Goal: Information Seeking & Learning: Learn about a topic

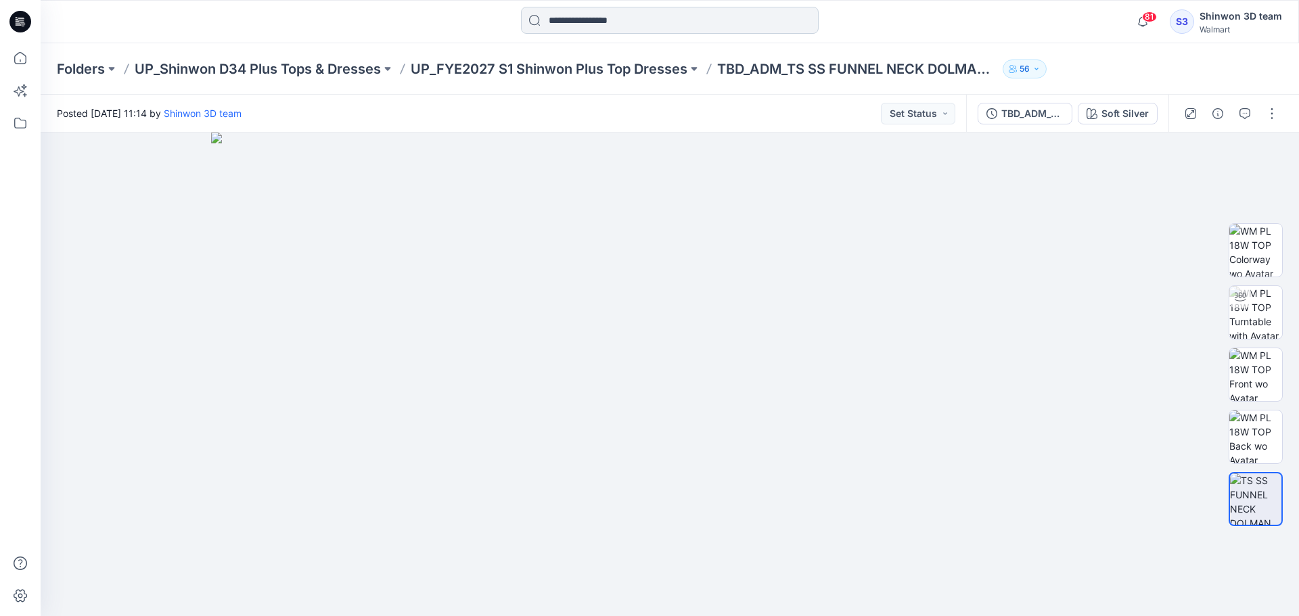
click at [638, 20] on input at bounding box center [670, 20] width 298 height 27
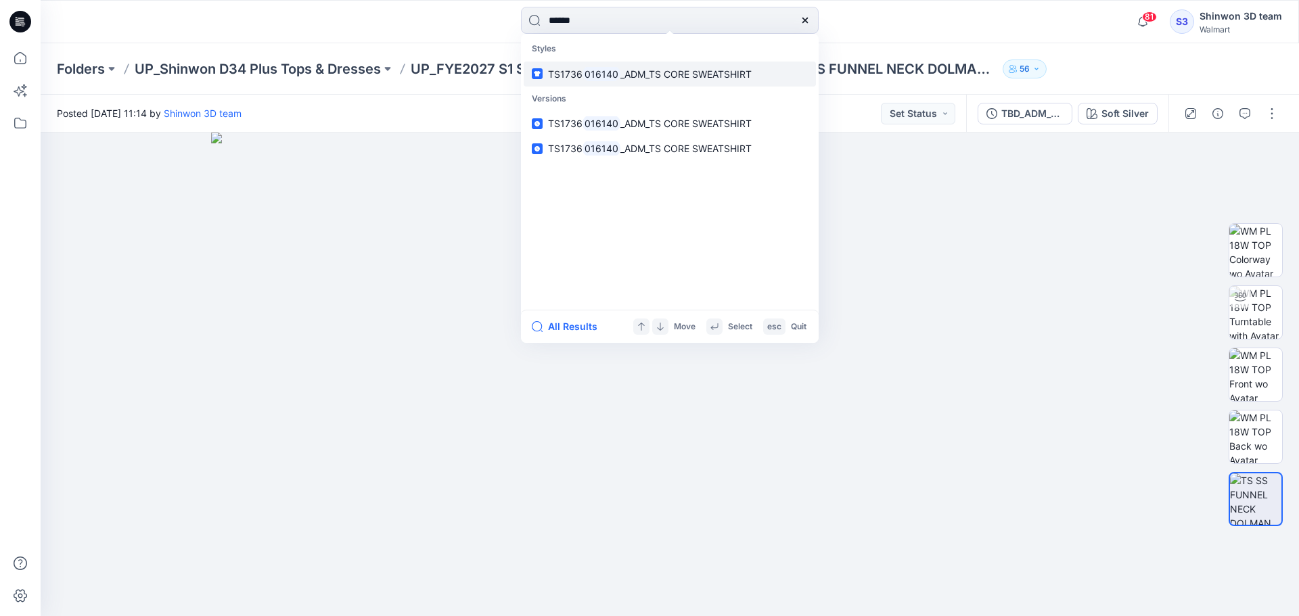
type input "******"
click at [744, 78] on span "_ADM_TS CORE SWEATSHIRT" at bounding box center [685, 74] width 131 height 12
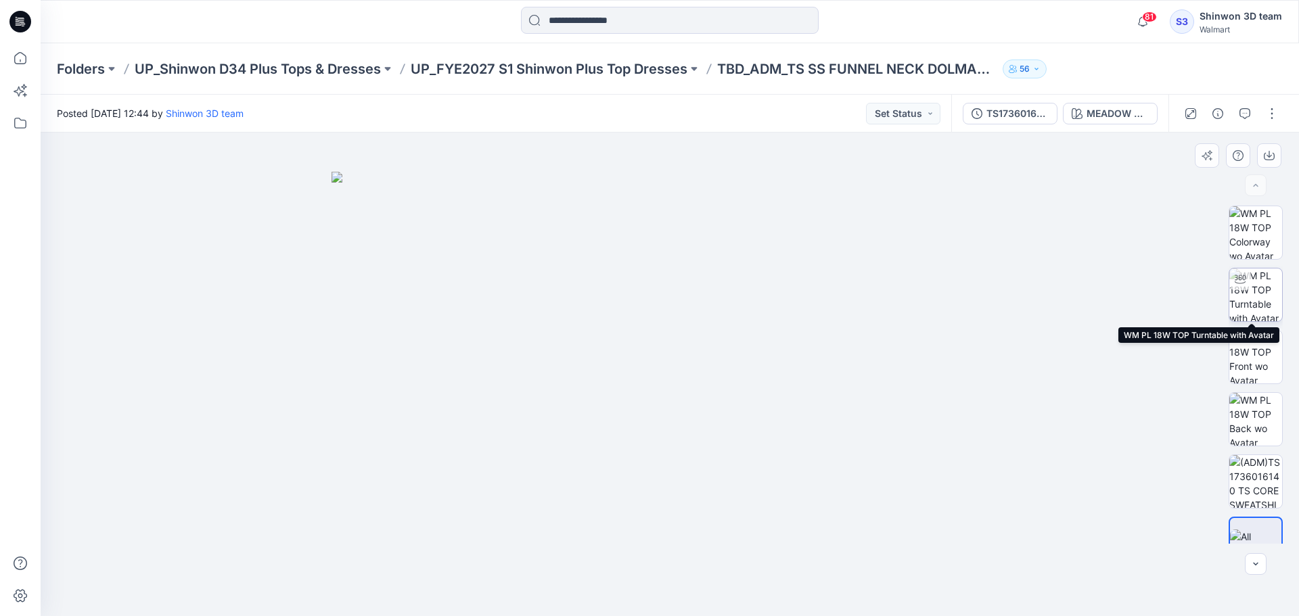
click at [1264, 296] on img at bounding box center [1255, 295] width 53 height 53
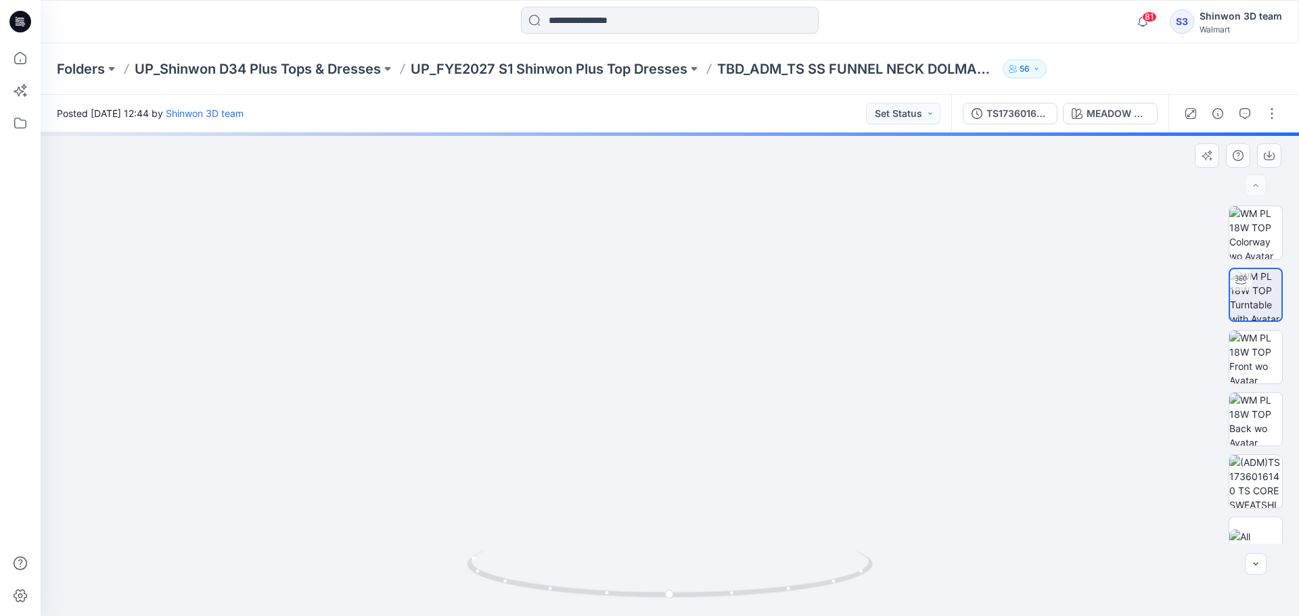
drag, startPoint x: 639, startPoint y: 431, endPoint x: 657, endPoint y: 419, distance: 21.0
click at [638, 492] on img at bounding box center [640, 241] width 1391 height 750
drag, startPoint x: 660, startPoint y: 392, endPoint x: 662, endPoint y: 384, distance: 8.4
click at [662, 384] on img at bounding box center [640, 258] width 1391 height 715
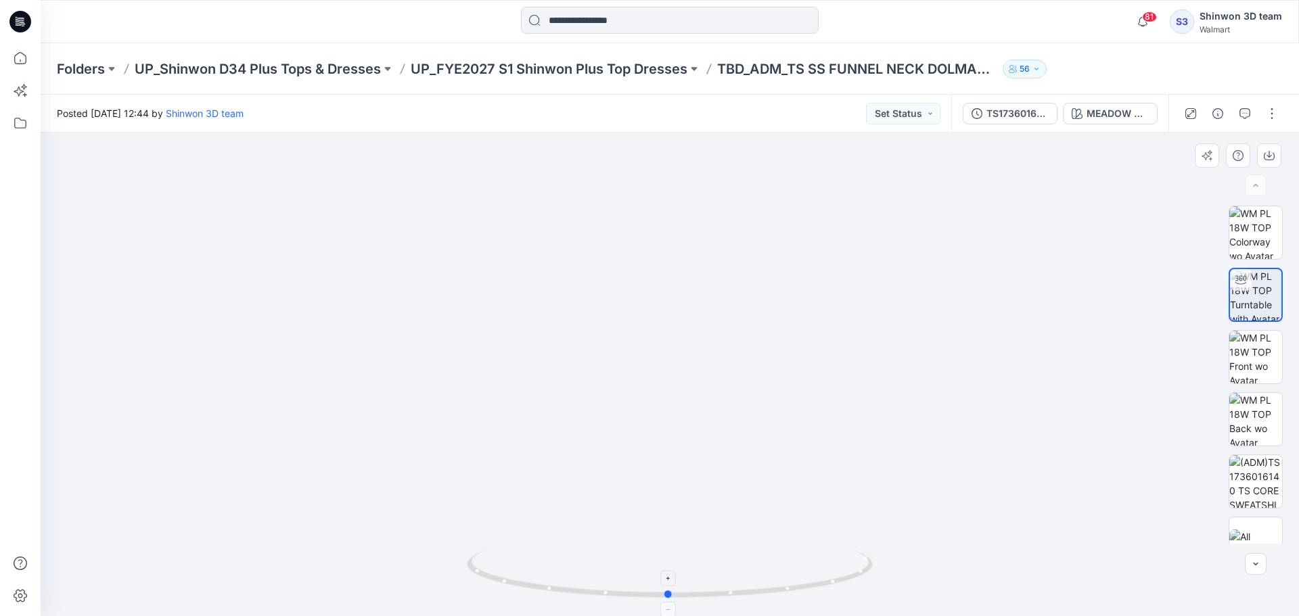
drag, startPoint x: 677, startPoint y: 599, endPoint x: 673, endPoint y: 607, distance: 8.5
click at [673, 601] on icon at bounding box center [671, 576] width 409 height 51
click at [1256, 493] on img at bounding box center [1255, 481] width 53 height 53
drag, startPoint x: 523, startPoint y: 425, endPoint x: 522, endPoint y: 415, distance: 9.6
click at [522, 415] on img at bounding box center [669, 349] width 779 height 535
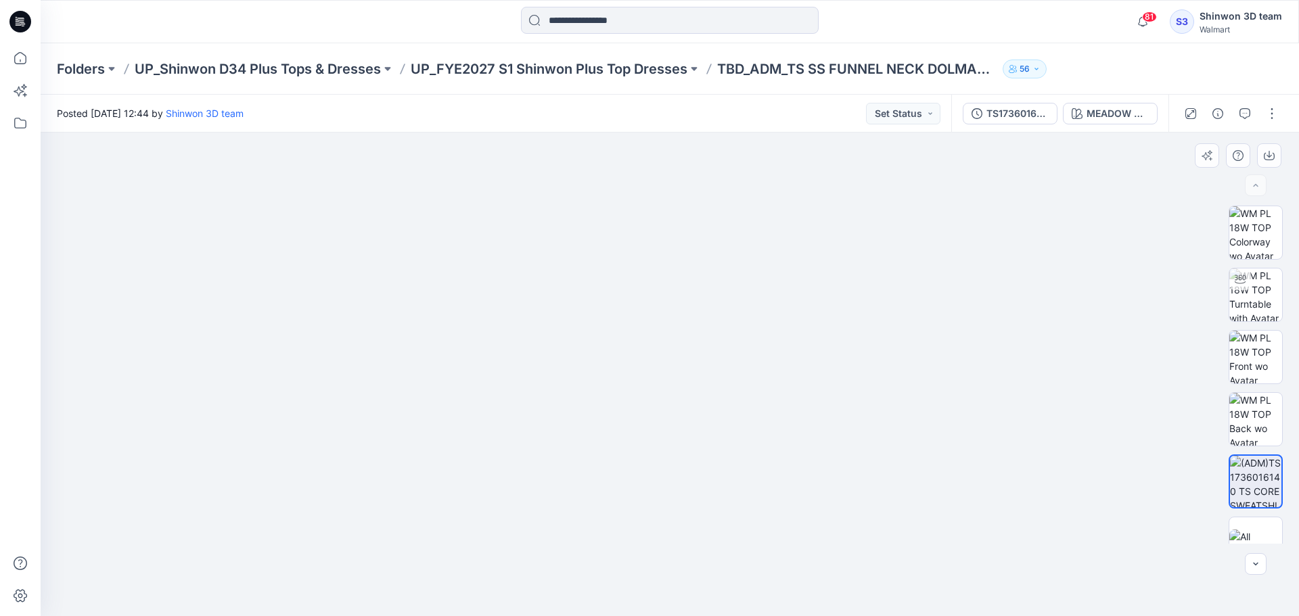
drag, startPoint x: 633, startPoint y: 242, endPoint x: 626, endPoint y: 250, distance: 10.1
click at [626, 250] on img at bounding box center [669, 323] width 779 height 586
drag, startPoint x: 632, startPoint y: 379, endPoint x: 605, endPoint y: 413, distance: 43.9
click at [605, 413] on img at bounding box center [669, 369] width 779 height 493
click at [1274, 234] on img at bounding box center [1255, 232] width 53 height 53
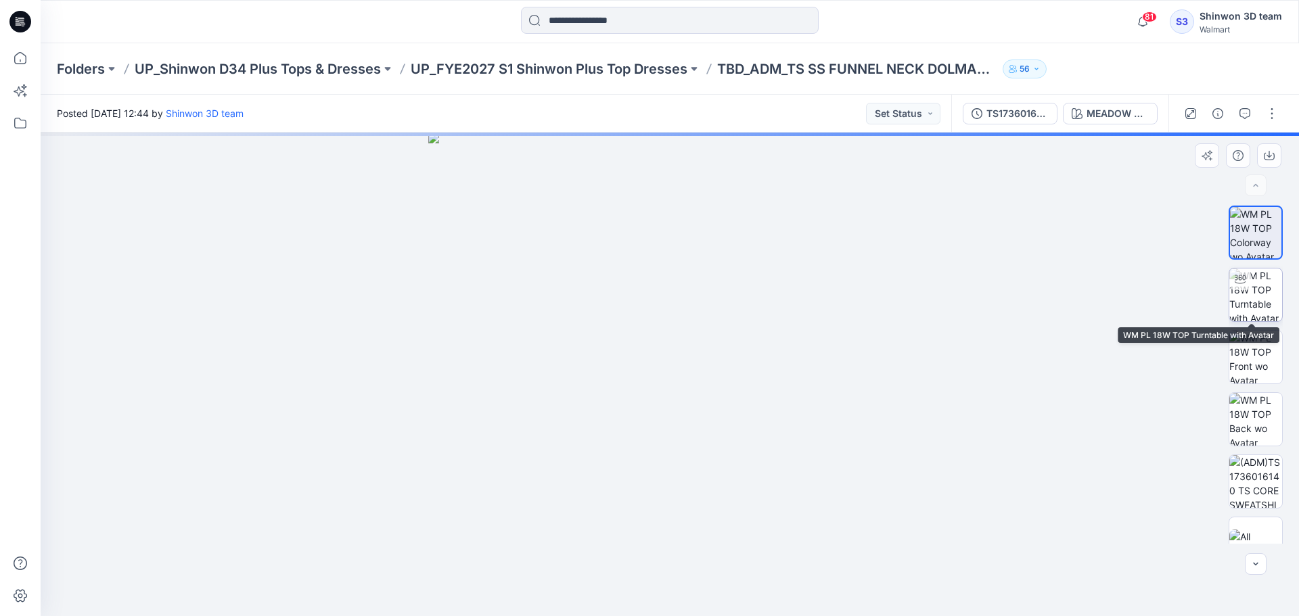
click at [1253, 293] on img at bounding box center [1255, 295] width 53 height 53
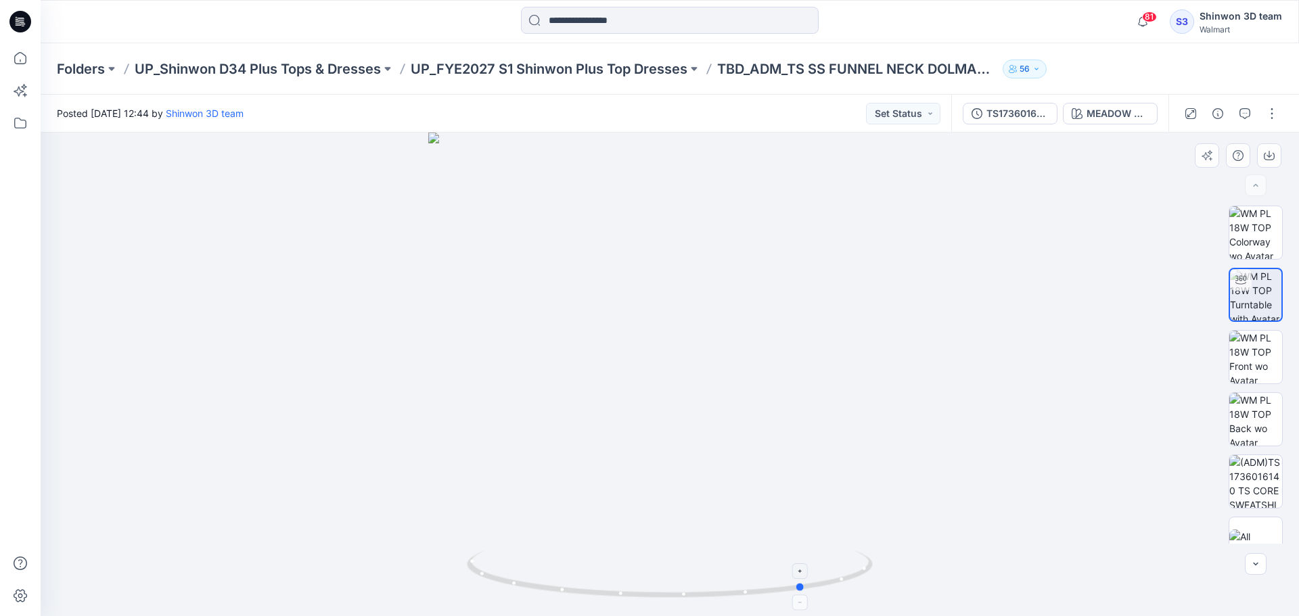
drag, startPoint x: 700, startPoint y: 605, endPoint x: 843, endPoint y: 576, distance: 145.6
click at [843, 576] on div at bounding box center [670, 375] width 1258 height 484
drag, startPoint x: 706, startPoint y: 340, endPoint x: 694, endPoint y: 437, distance: 97.5
click at [696, 436] on img at bounding box center [669, 324] width 1002 height 585
drag, startPoint x: 681, startPoint y: 602, endPoint x: 553, endPoint y: 595, distance: 128.1
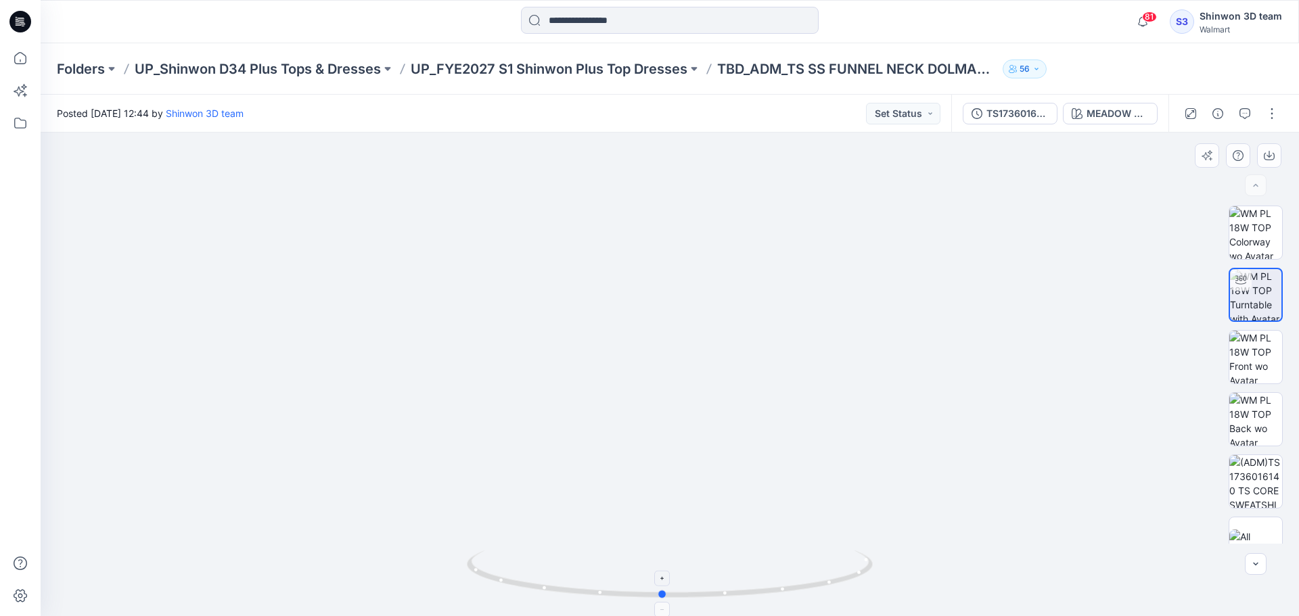
click at [553, 595] on icon at bounding box center [671, 576] width 409 height 51
drag, startPoint x: 664, startPoint y: 602, endPoint x: 744, endPoint y: 605, distance: 79.2
click at [797, 607] on div at bounding box center [670, 375] width 1258 height 484
drag, startPoint x: 733, startPoint y: 604, endPoint x: 689, endPoint y: 588, distance: 47.5
click at [691, 599] on div at bounding box center [670, 375] width 1258 height 484
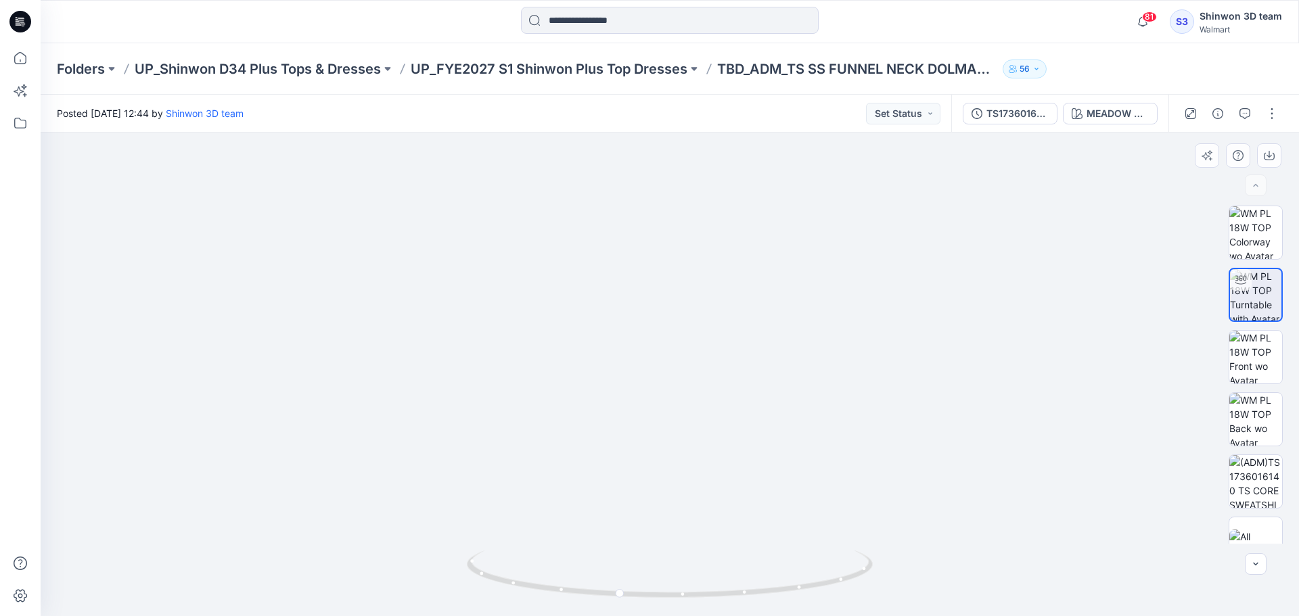
drag, startPoint x: 692, startPoint y: 360, endPoint x: 699, endPoint y: 375, distance: 16.3
click at [708, 364] on img at bounding box center [669, 326] width 1002 height 579
drag, startPoint x: 667, startPoint y: 606, endPoint x: 743, endPoint y: 601, distance: 75.9
click at [743, 601] on img at bounding box center [670, 584] width 406 height 66
click at [1253, 491] on img at bounding box center [1255, 481] width 53 height 53
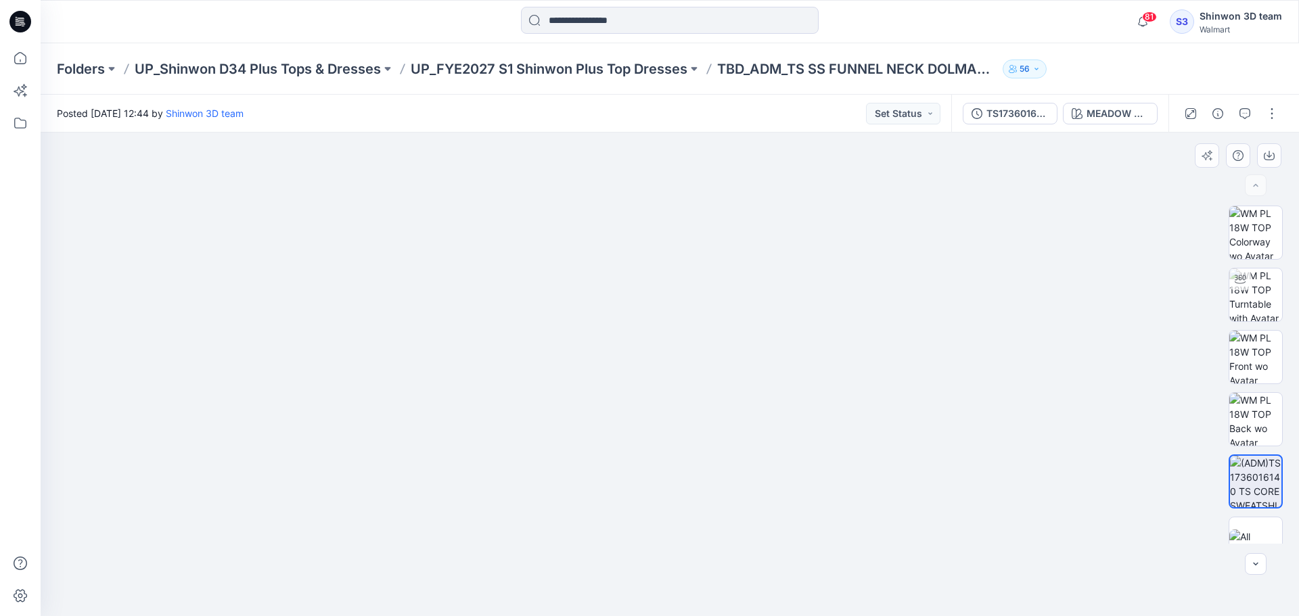
drag, startPoint x: 647, startPoint y: 262, endPoint x: 598, endPoint y: 363, distance: 112.6
click at [597, 356] on img at bounding box center [669, 353] width 779 height 528
drag, startPoint x: 483, startPoint y: 440, endPoint x: 436, endPoint y: 446, distance: 47.1
click at [465, 415] on img at bounding box center [669, 362] width 779 height 508
drag, startPoint x: 446, startPoint y: 457, endPoint x: 447, endPoint y: 418, distance: 39.3
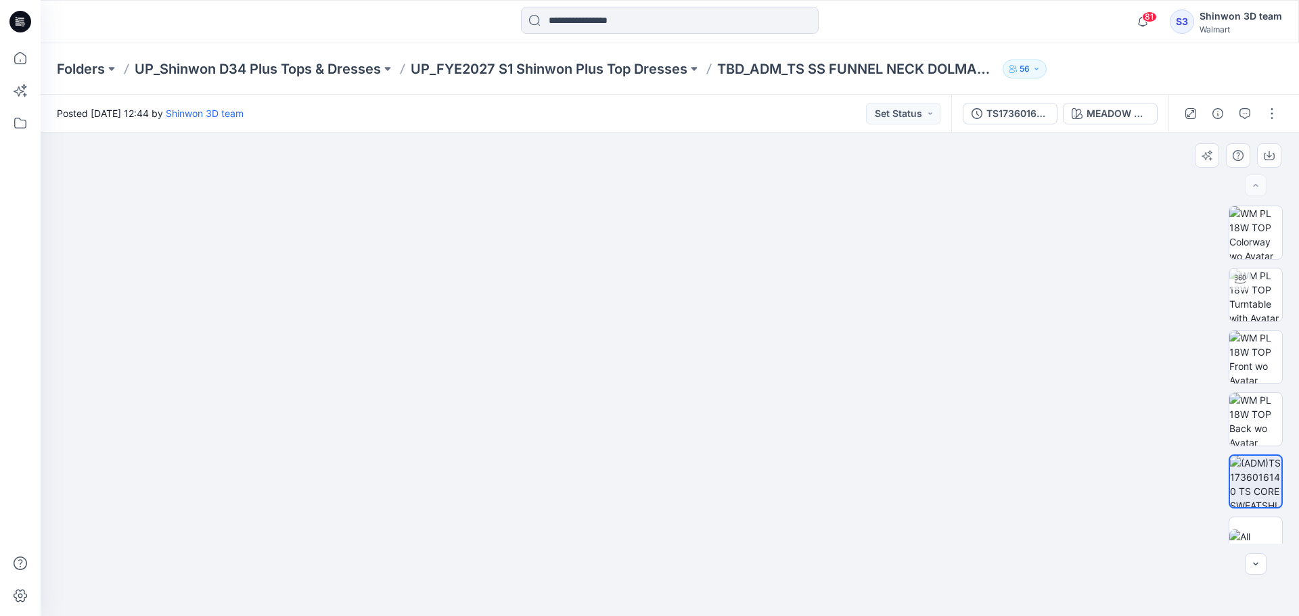
click at [447, 418] on img at bounding box center [669, 337] width 779 height 559
drag, startPoint x: 587, startPoint y: 454, endPoint x: 549, endPoint y: 430, distance: 44.5
click at [570, 420] on img at bounding box center [669, 323] width 779 height 586
drag, startPoint x: 535, startPoint y: 455, endPoint x: 530, endPoint y: 474, distance: 19.7
click at [528, 472] on img at bounding box center [669, 343] width 779 height 545
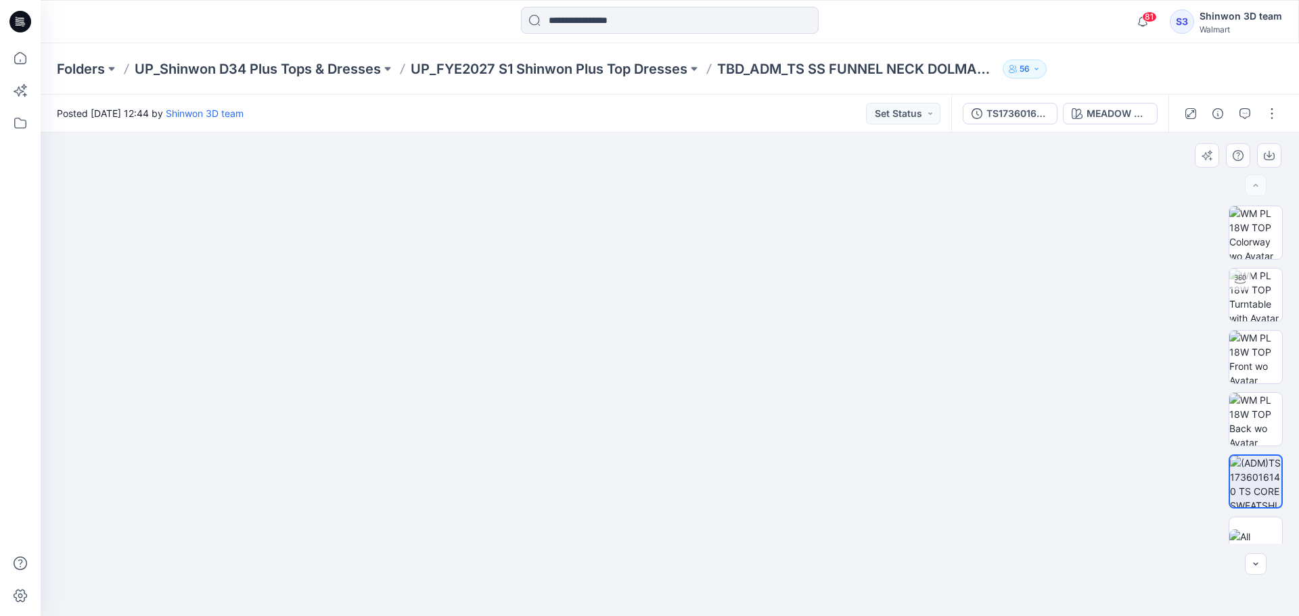
drag, startPoint x: 613, startPoint y: 449, endPoint x: 591, endPoint y: 505, distance: 60.2
click at [591, 505] on img at bounding box center [669, 349] width 779 height 533
drag, startPoint x: 566, startPoint y: 473, endPoint x: 563, endPoint y: 494, distance: 21.1
click at [563, 493] on img at bounding box center [669, 375] width 779 height 484
drag, startPoint x: 523, startPoint y: 477, endPoint x: 428, endPoint y: 474, distance: 94.8
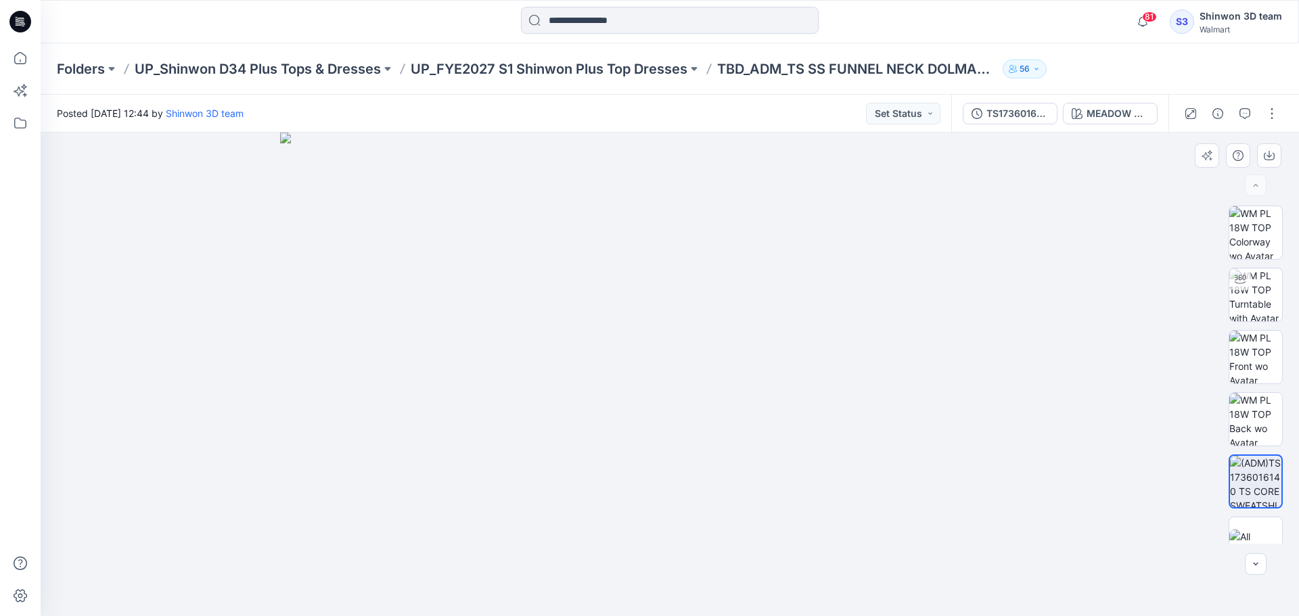
click at [500, 476] on img at bounding box center [669, 375] width 779 height 484
click at [99, 434] on div at bounding box center [670, 375] width 1258 height 484
click at [1247, 246] on img at bounding box center [1255, 232] width 53 height 53
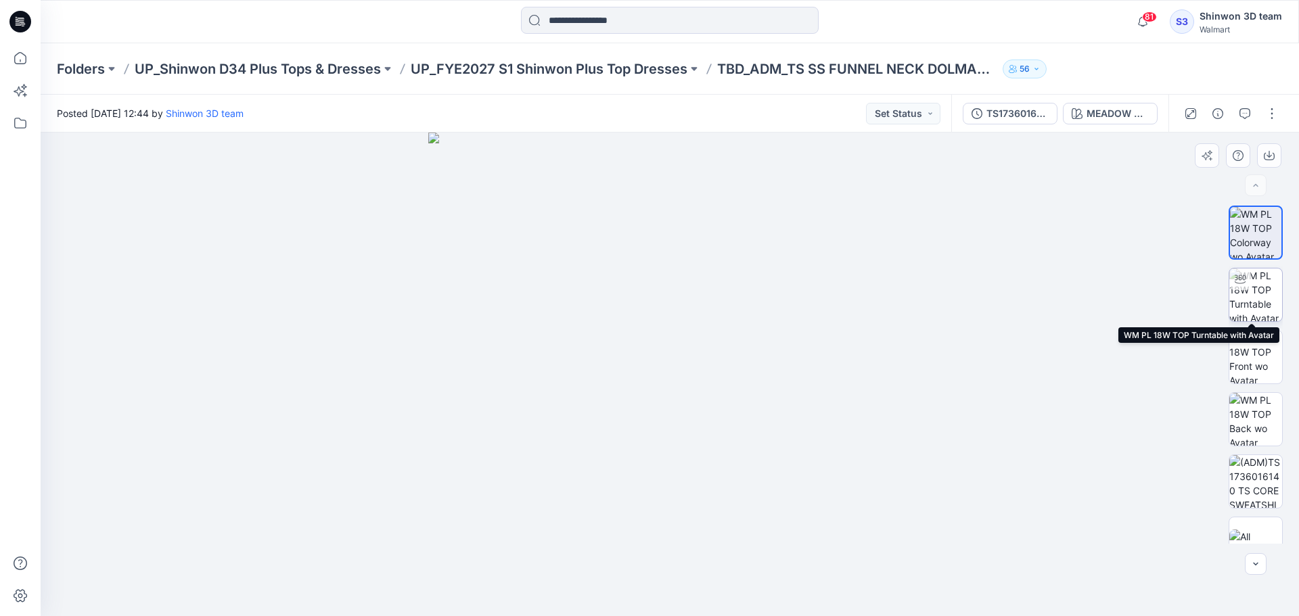
click at [1267, 290] on img at bounding box center [1255, 295] width 53 height 53
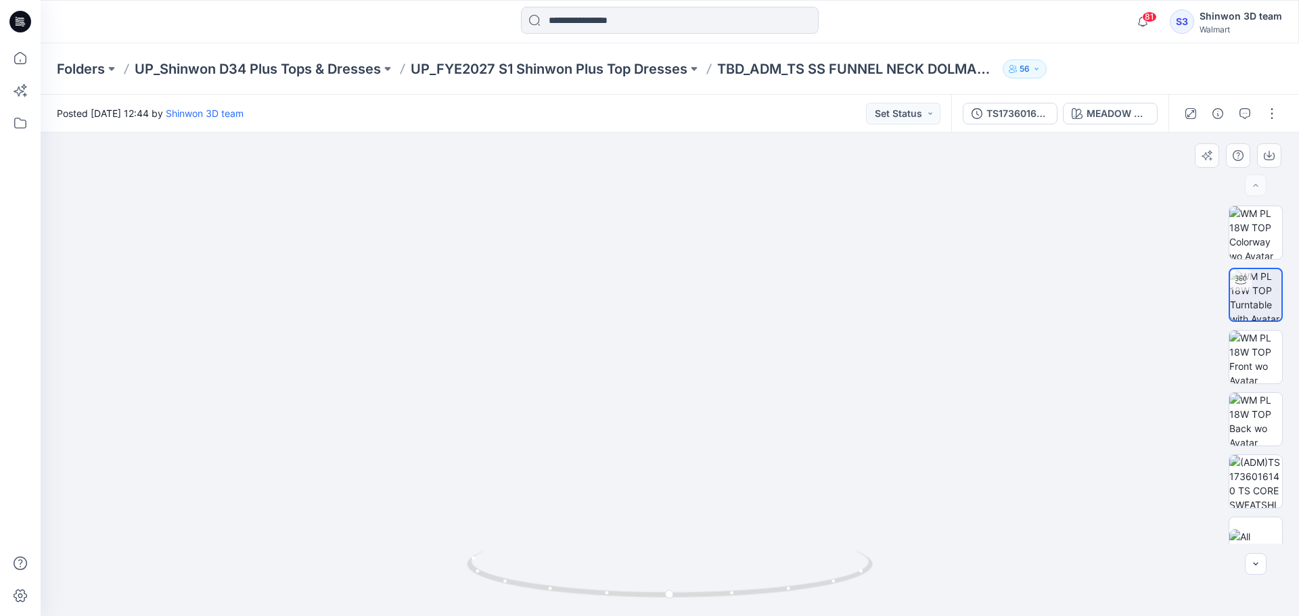
drag, startPoint x: 666, startPoint y: 273, endPoint x: 612, endPoint y: 471, distance: 205.7
click at [612, 487] on img at bounding box center [668, 289] width 1262 height 656
